Goal: Navigation & Orientation: Go to known website

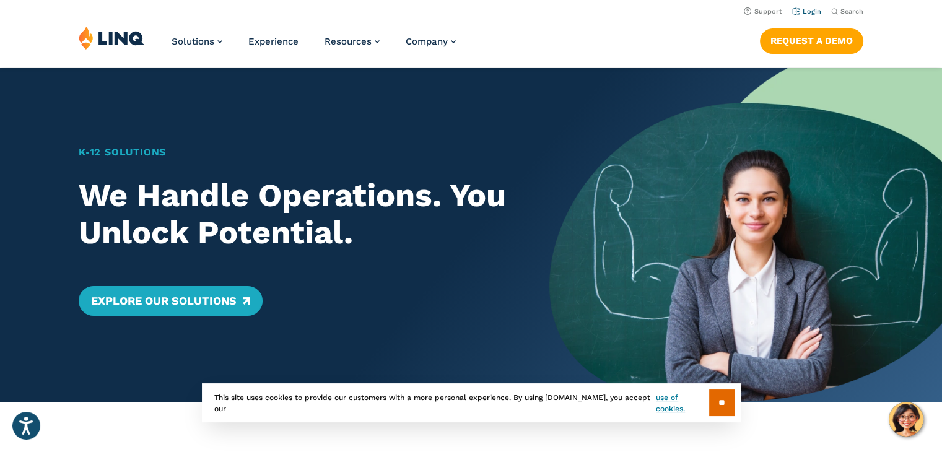
click at [815, 12] on link "Login" at bounding box center [806, 11] width 29 height 8
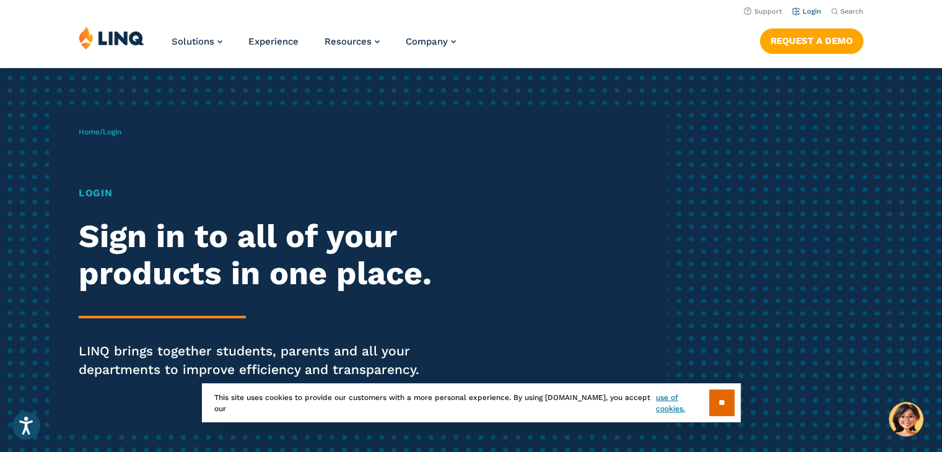
click at [815, 11] on link "Login" at bounding box center [806, 11] width 29 height 8
click at [121, 133] on span "Login" at bounding box center [112, 132] width 19 height 9
click at [94, 195] on h1 "Login" at bounding box center [260, 193] width 363 height 15
click at [716, 403] on input "**" at bounding box center [721, 403] width 25 height 27
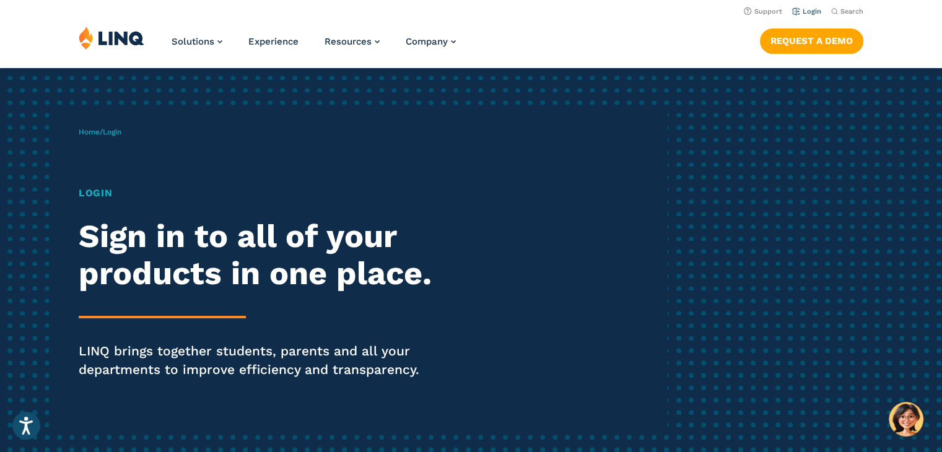
click at [807, 11] on link "Login" at bounding box center [806, 11] width 29 height 8
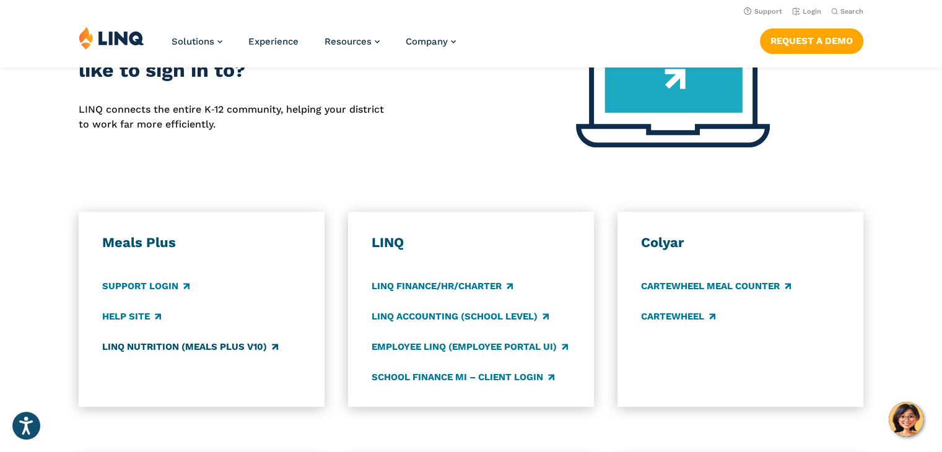
scroll to position [558, 0]
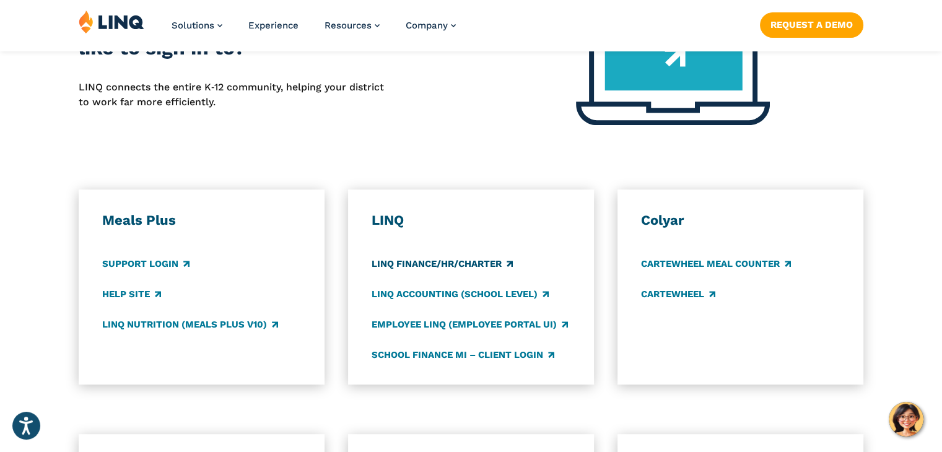
click at [405, 266] on link "LINQ Finance/HR/Charter" at bounding box center [442, 264] width 141 height 14
